Goal: Task Accomplishment & Management: Manage account settings

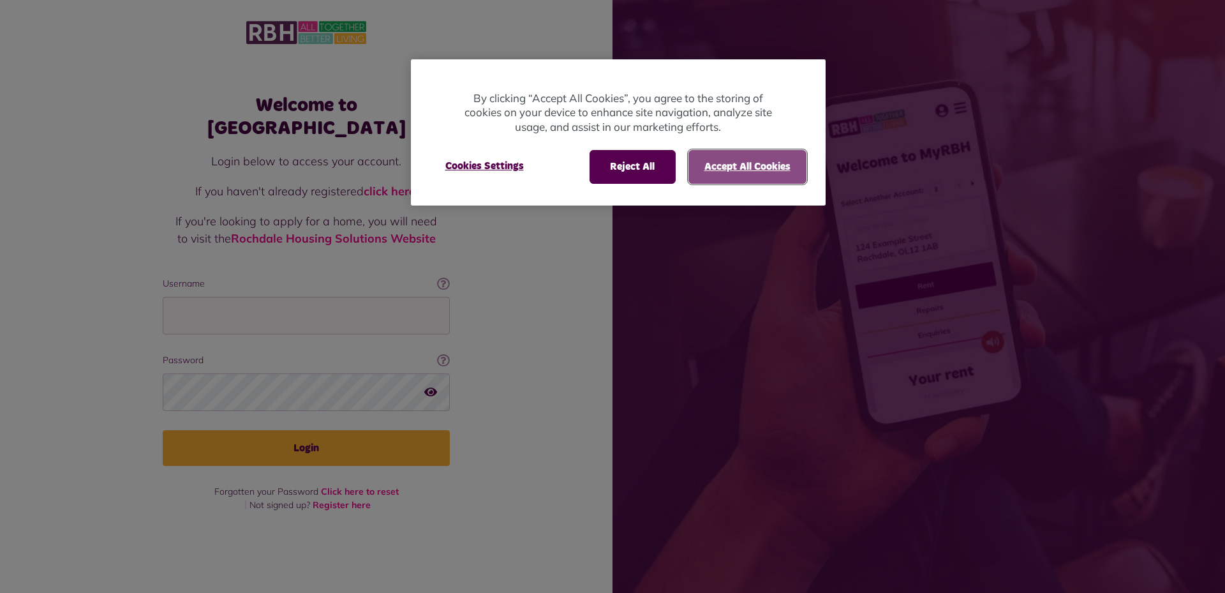
click at [752, 166] on button "Accept All Cookies" at bounding box center [748, 166] width 118 height 33
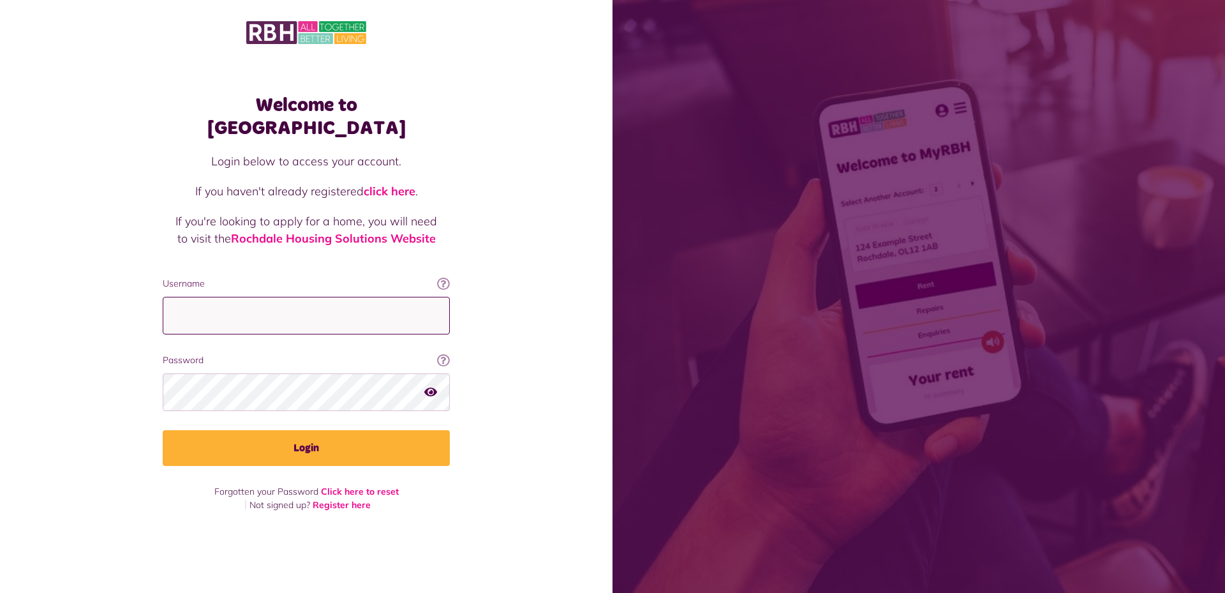
click at [330, 313] on input "Username" at bounding box center [306, 316] width 287 height 38
click at [232, 308] on input "Username" at bounding box center [306, 316] width 287 height 38
type input "**********"
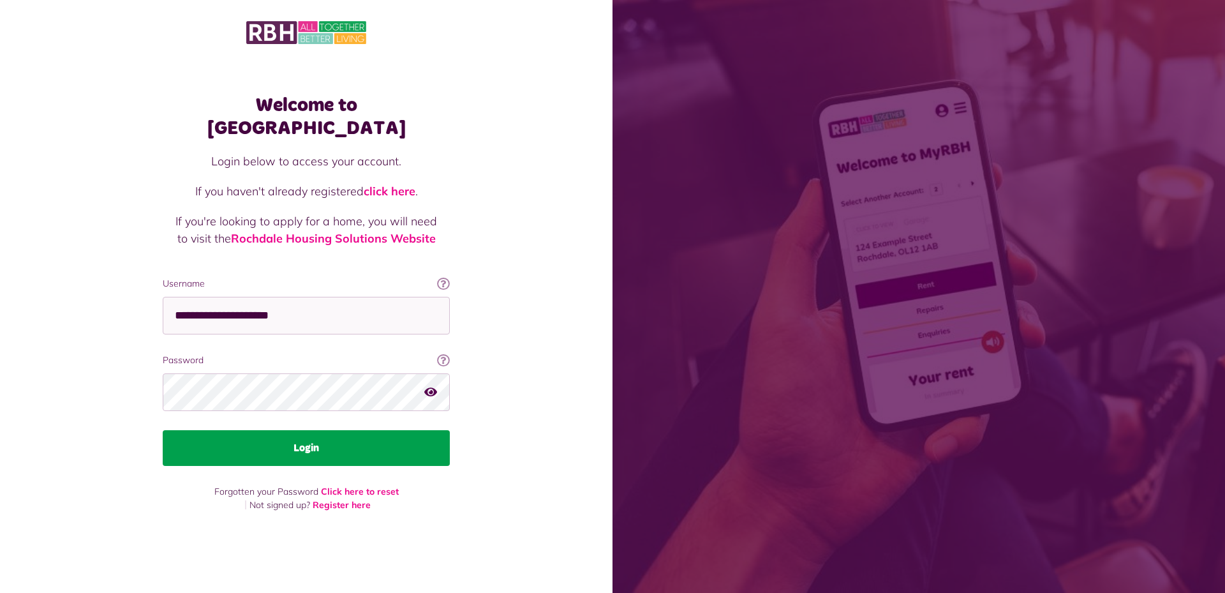
click at [449, 447] on button "Login" at bounding box center [306, 448] width 287 height 36
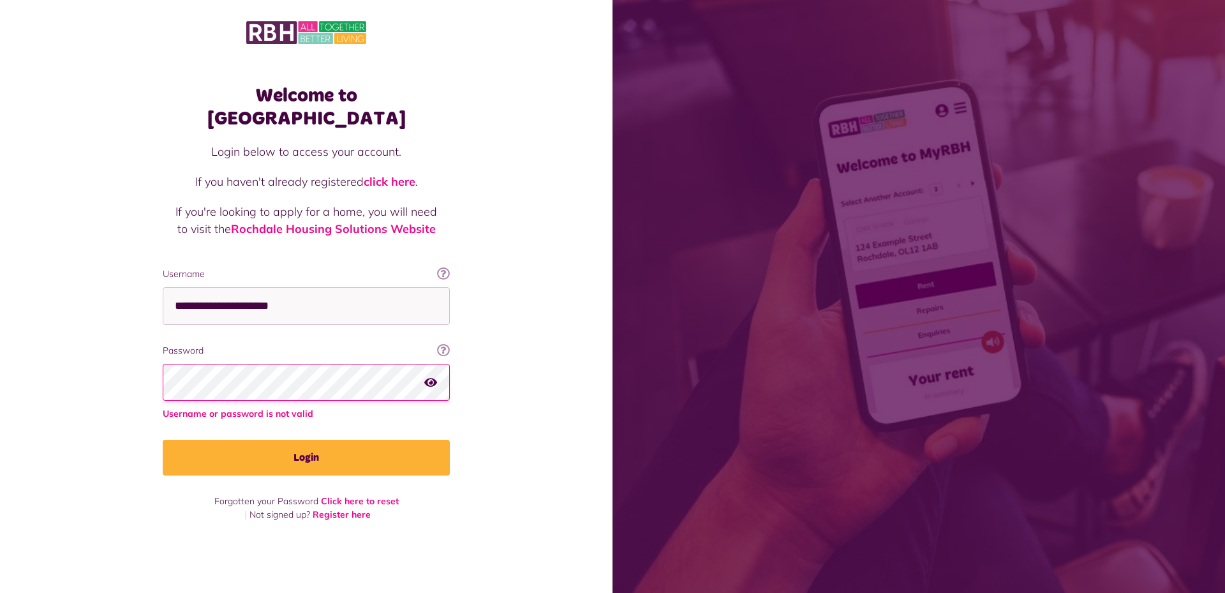
click at [434, 374] on div at bounding box center [306, 383] width 287 height 38
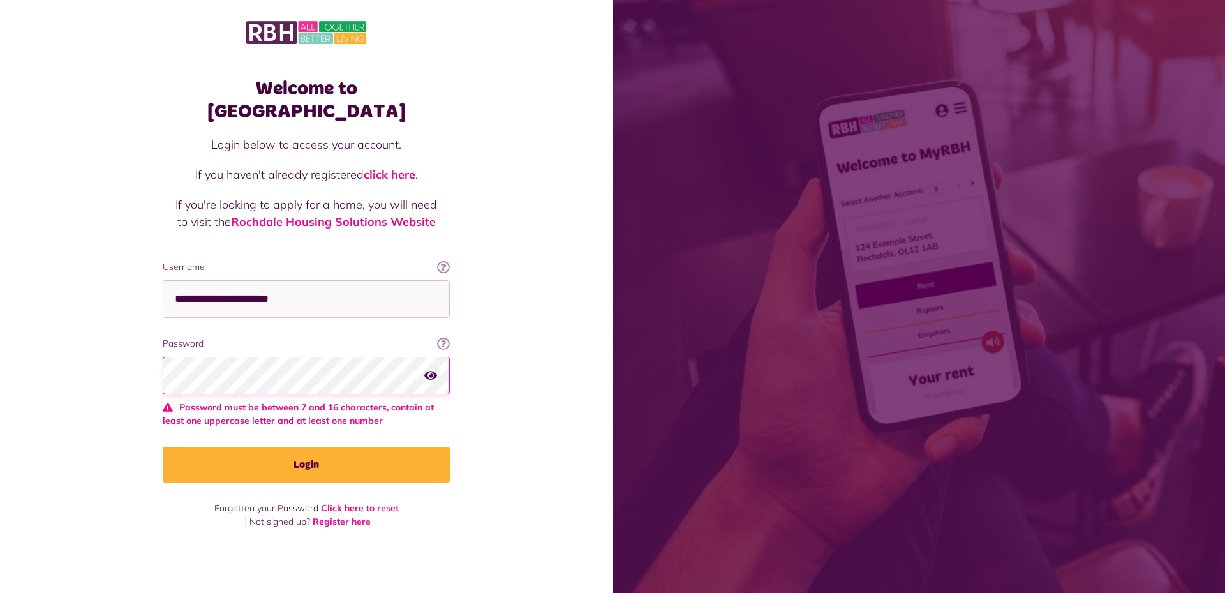
click at [435, 369] on icon "button" at bounding box center [430, 374] width 13 height 11
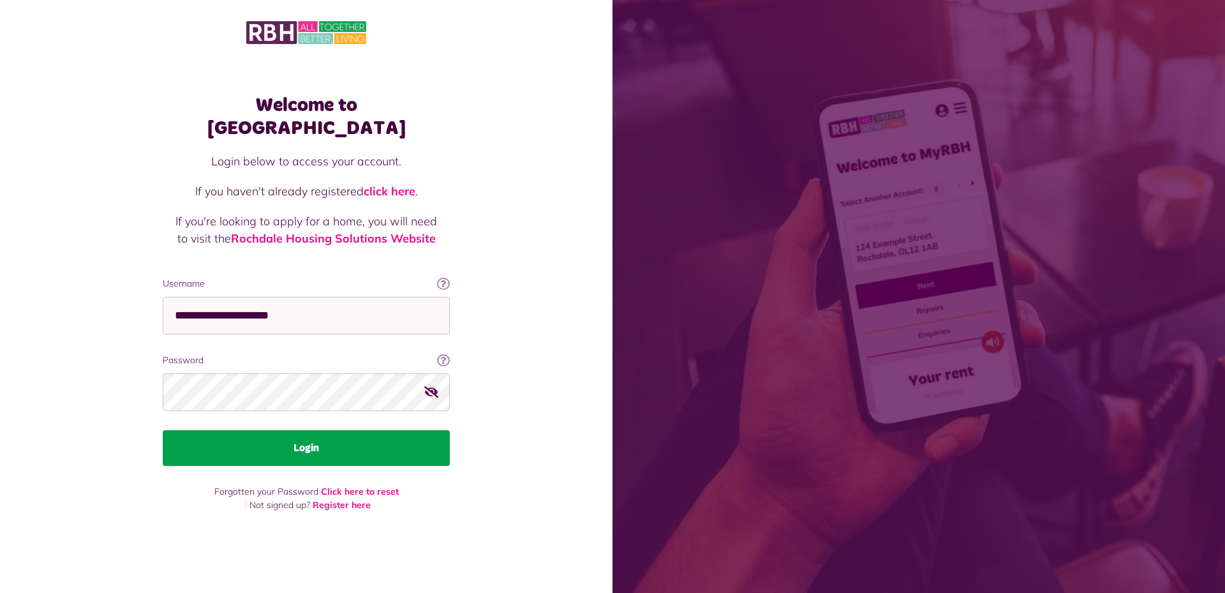
click at [190, 439] on button "Login" at bounding box center [306, 448] width 287 height 36
